Goal: Task Accomplishment & Management: Manage account settings

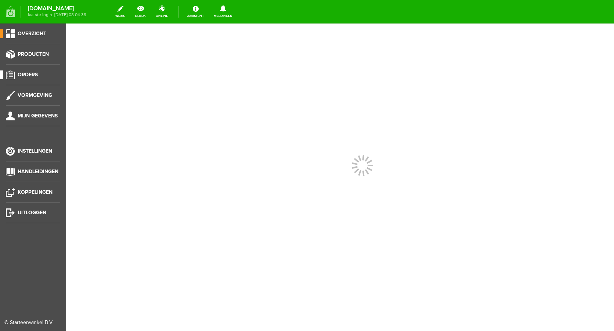
click at [35, 73] on span "Orders" at bounding box center [28, 75] width 20 height 6
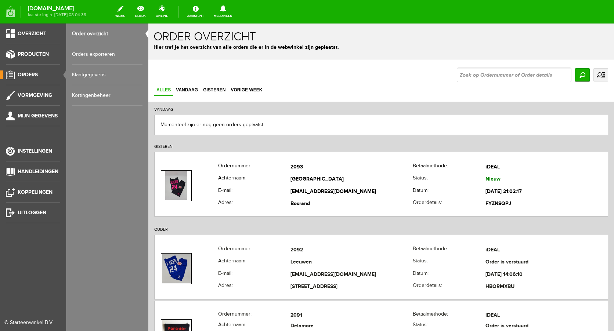
click at [97, 31] on link "Order overzicht" at bounding box center [107, 34] width 71 height 21
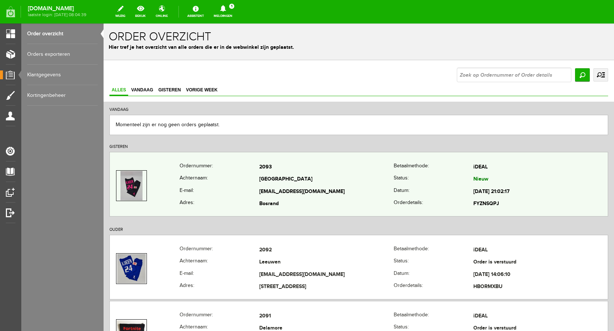
click at [305, 181] on td "[GEOGRAPHIC_DATA]" at bounding box center [326, 180] width 134 height 12
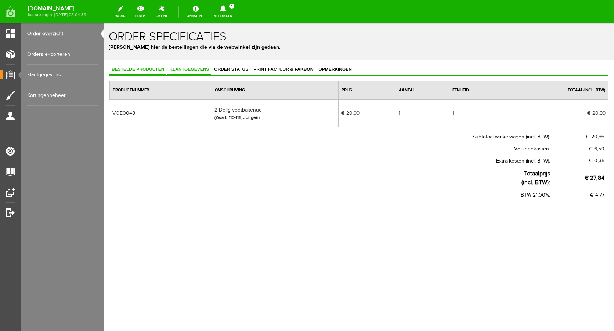
click at [187, 72] on span "Klantgegevens" at bounding box center [189, 69] width 44 height 5
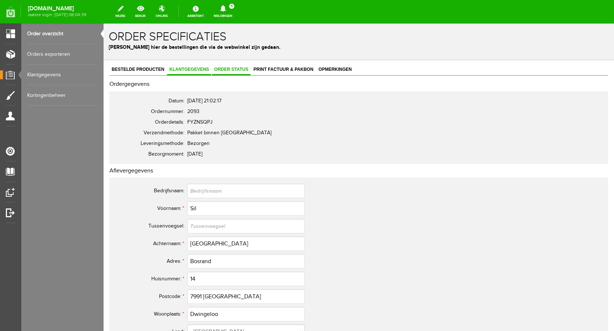
click at [236, 65] on link "Order status" at bounding box center [231, 70] width 39 height 11
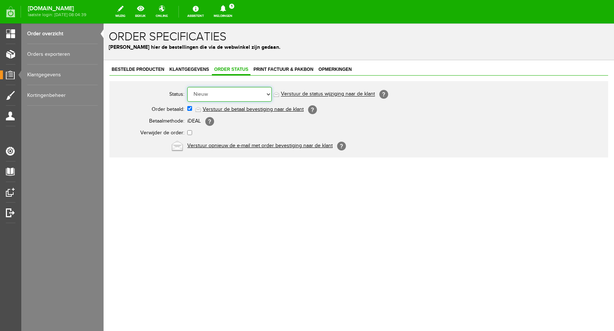
click at [237, 100] on select "Order niet afgerond Nieuw Order in behandeling Wacht op leverancier Wacht op be…" at bounding box center [229, 94] width 84 height 15
select select "2"
click at [187, 87] on select "Order niet afgerond Nieuw Order in behandeling Wacht op leverancier Wacht op be…" at bounding box center [229, 94] width 84 height 15
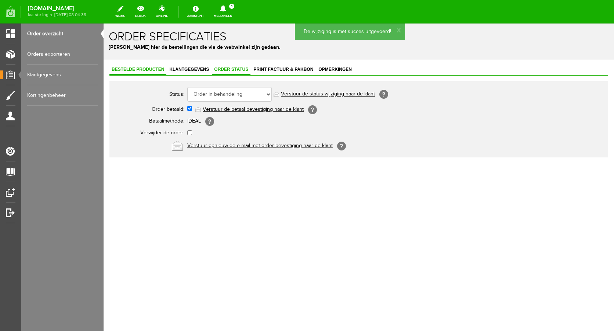
click at [147, 70] on span "Bestelde producten" at bounding box center [137, 69] width 57 height 5
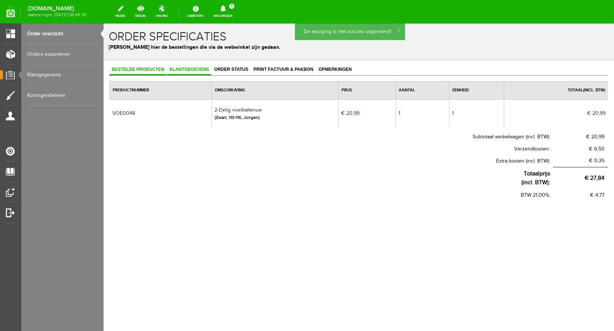
click at [187, 70] on span "Klantgegevens" at bounding box center [189, 69] width 44 height 5
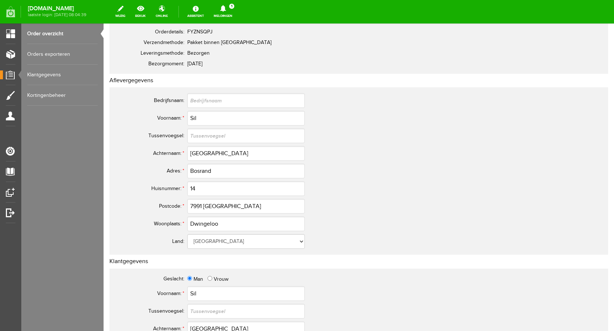
scroll to position [73, 0]
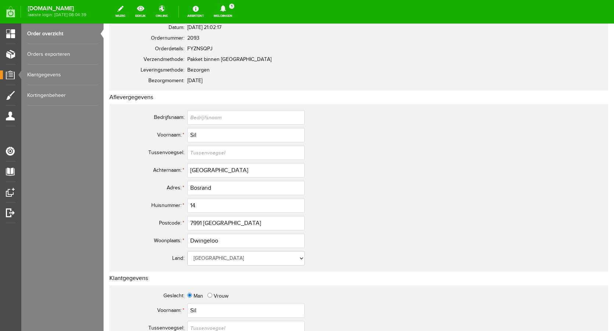
click at [228, 11] on icon at bounding box center [223, 8] width 19 height 7
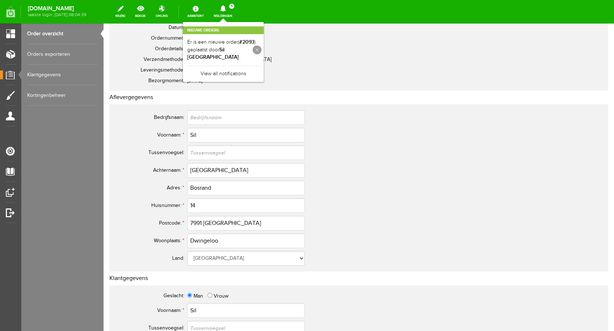
click at [262, 48] on link at bounding box center [257, 50] width 9 height 9
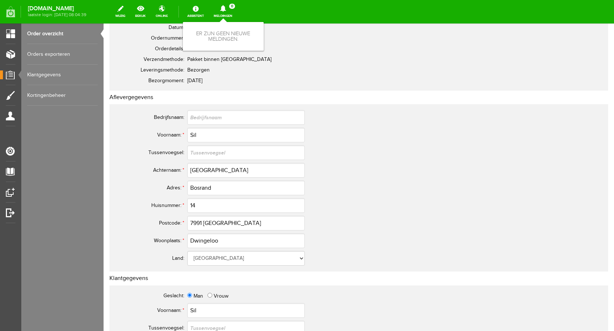
click at [49, 34] on link "Order overzicht" at bounding box center [62, 34] width 71 height 21
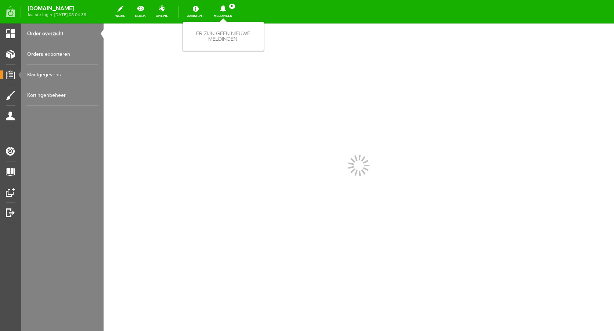
scroll to position [0, 0]
